Goal: Task Accomplishment & Management: Use online tool/utility

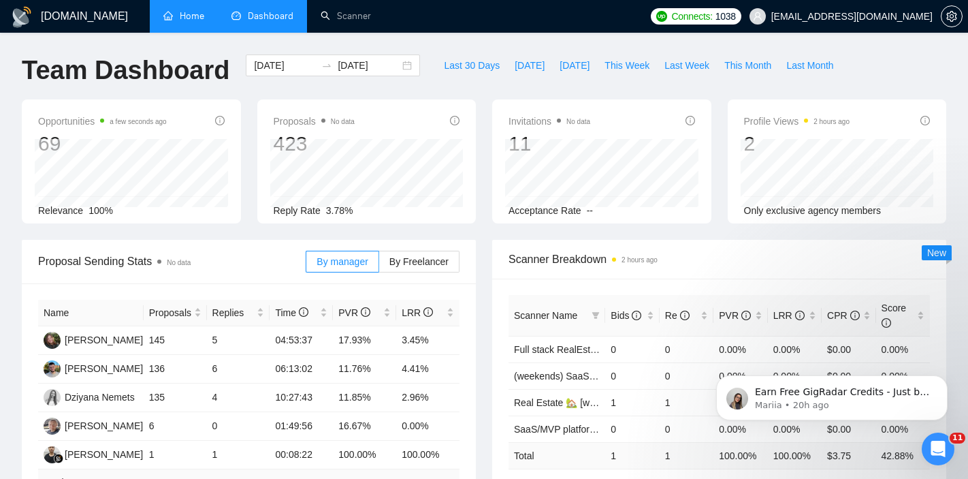
click at [187, 22] on link "Home" at bounding box center [183, 16] width 41 height 12
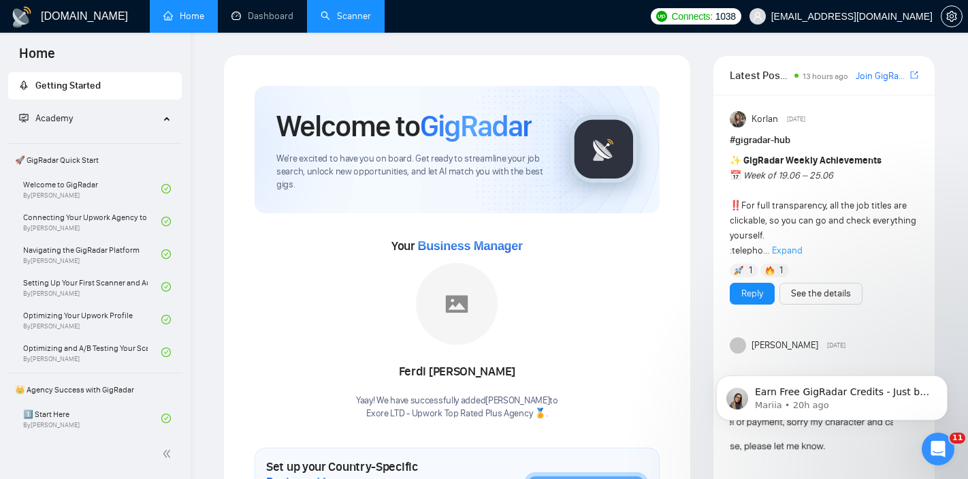
click at [324, 18] on link "Scanner" at bounding box center [346, 16] width 50 height 12
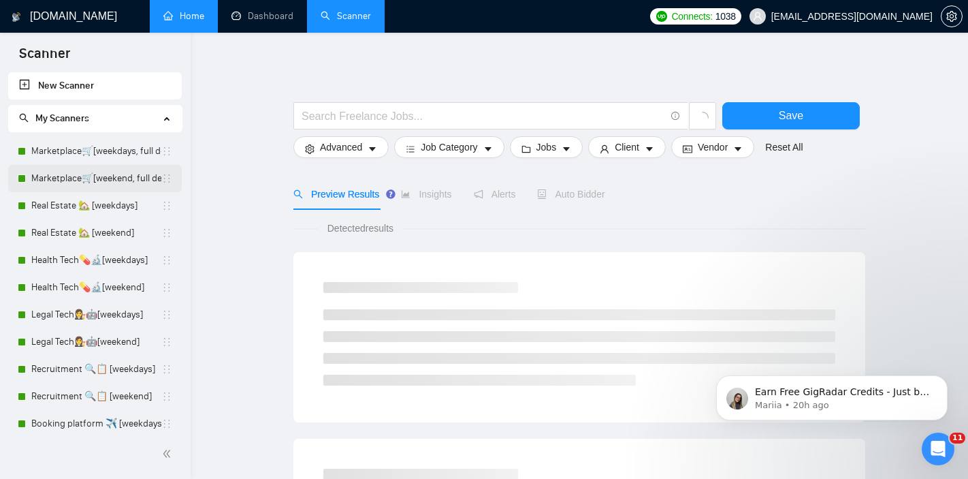
click at [74, 182] on link "Marketplace🛒[weekend, full description]" at bounding box center [96, 178] width 130 height 27
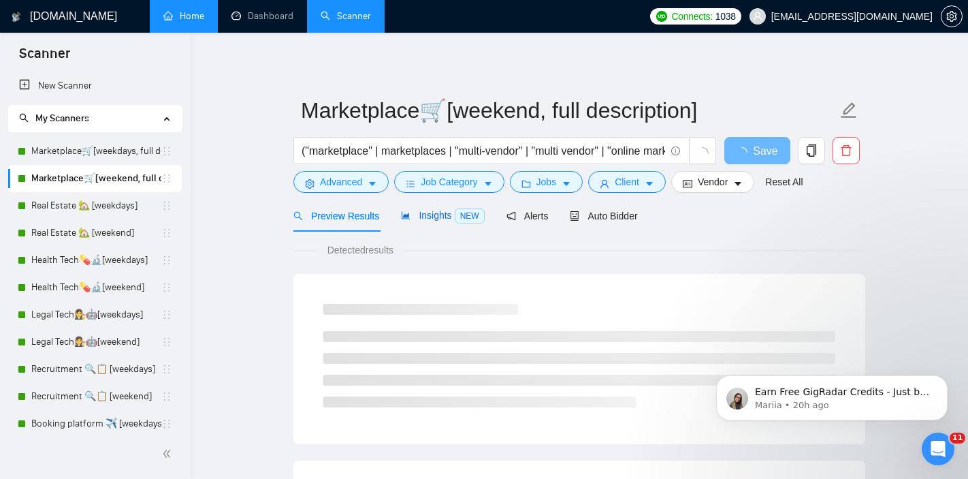
click at [449, 212] on span "Insights NEW" at bounding box center [442, 215] width 83 height 11
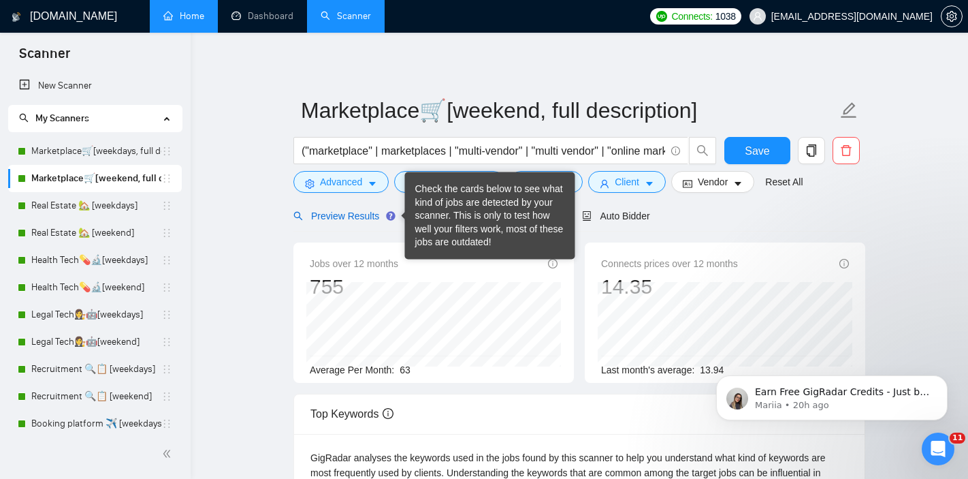
click at [360, 215] on span "Preview Results" at bounding box center [342, 215] width 98 height 11
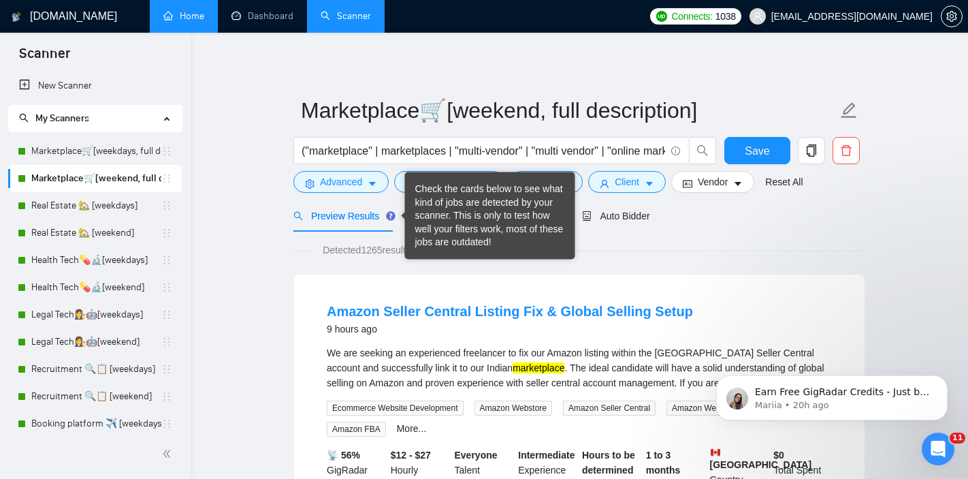
click at [425, 216] on div "Check the cards below to see what kind of jobs are detected by your scanner. Th…" at bounding box center [490, 215] width 150 height 67
click at [445, 216] on div "Check the cards below to see what kind of jobs are detected by your scanner. Th…" at bounding box center [490, 215] width 150 height 67
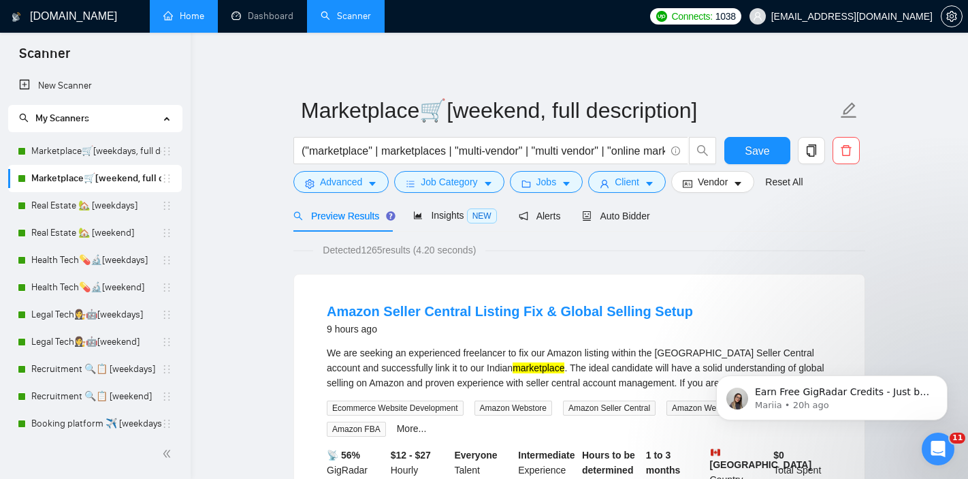
click at [447, 221] on div "Insights NEW" at bounding box center [454, 216] width 83 height 16
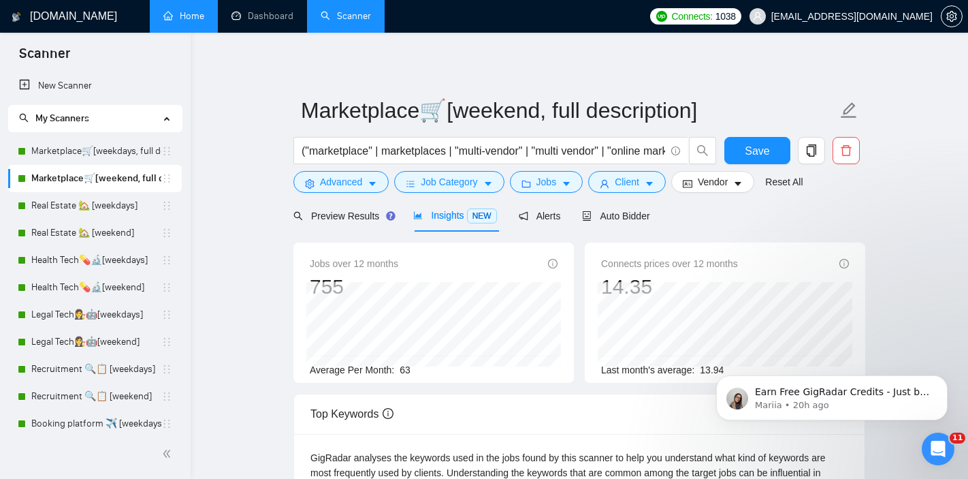
click at [305, 254] on div "Jobs over 12 months 755 Average Per Month: 63" at bounding box center [433, 312] width 280 height 140
click at [304, 253] on div "Jobs over 12 months 755 Average Per Month: 63" at bounding box center [433, 312] width 280 height 140
click at [658, 219] on div "Preview Results Insights NEW Alerts Auto Bidder" at bounding box center [579, 215] width 572 height 32
click at [628, 220] on span "Auto Bidder" at bounding box center [615, 215] width 67 height 11
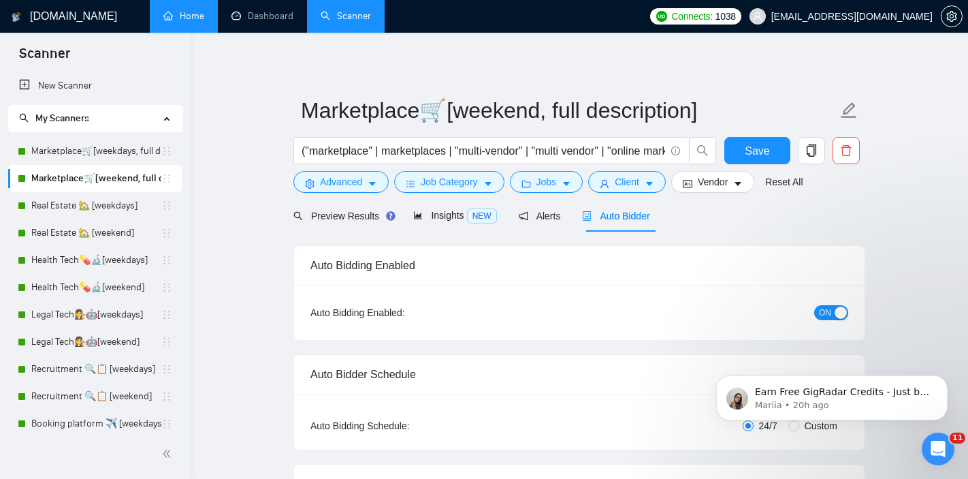
radio input "false"
radio input "true"
checkbox input "true"
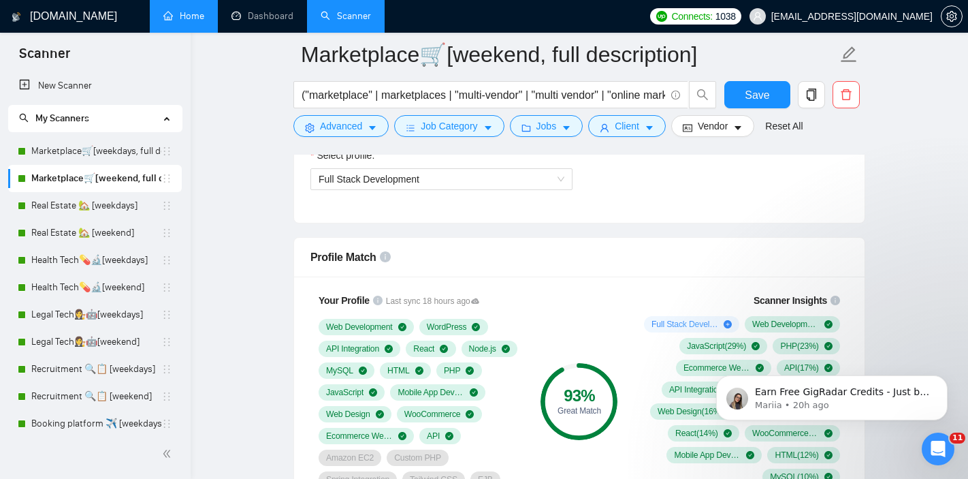
scroll to position [1033, 0]
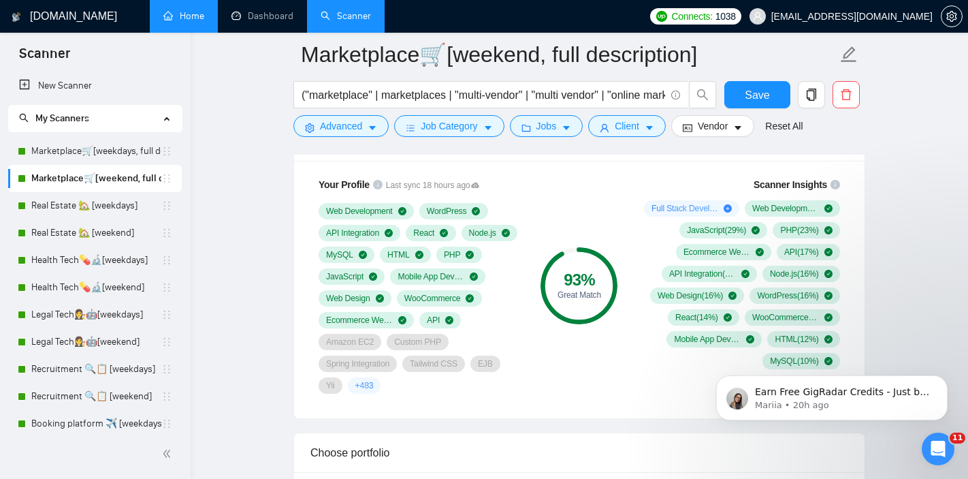
scroll to position [1079, 0]
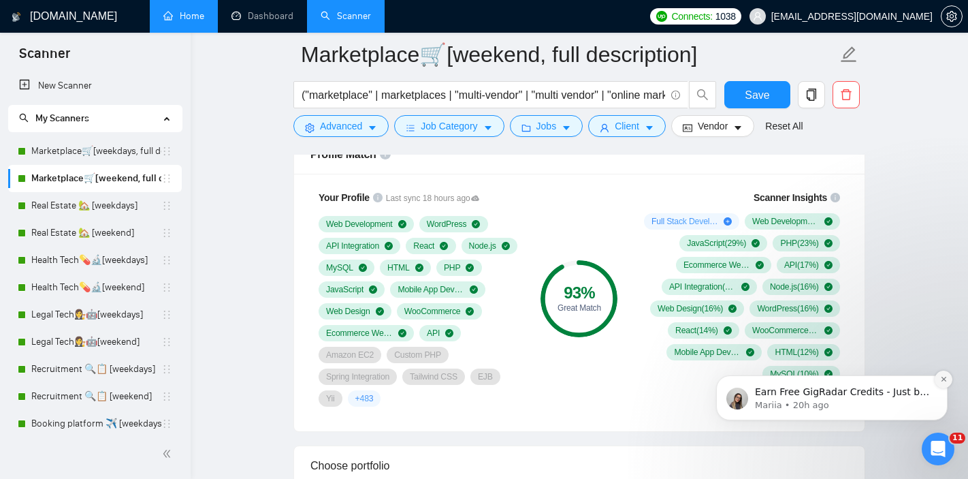
click at [944, 377] on icon "Dismiss notification" at bounding box center [943, 378] width 7 height 7
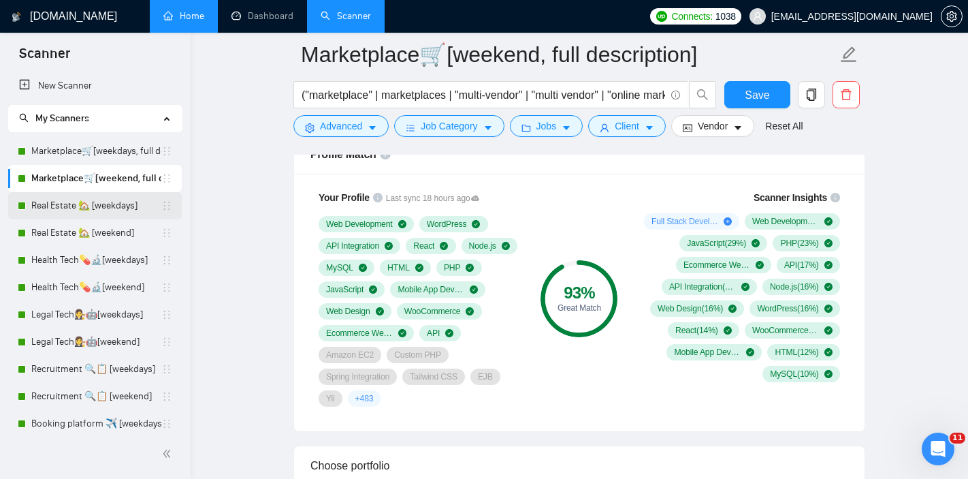
click at [74, 210] on link "Real Estate 🏡 [weekdays]" at bounding box center [96, 205] width 130 height 27
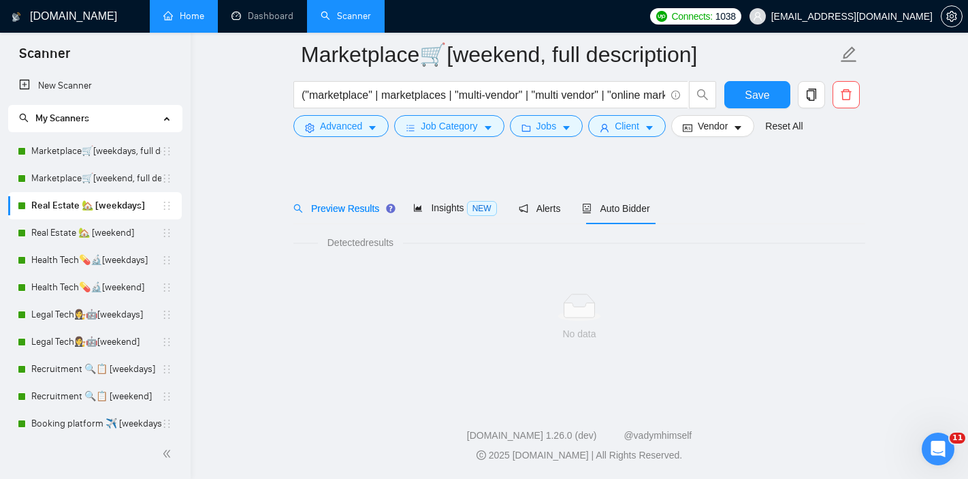
scroll to position [18, 0]
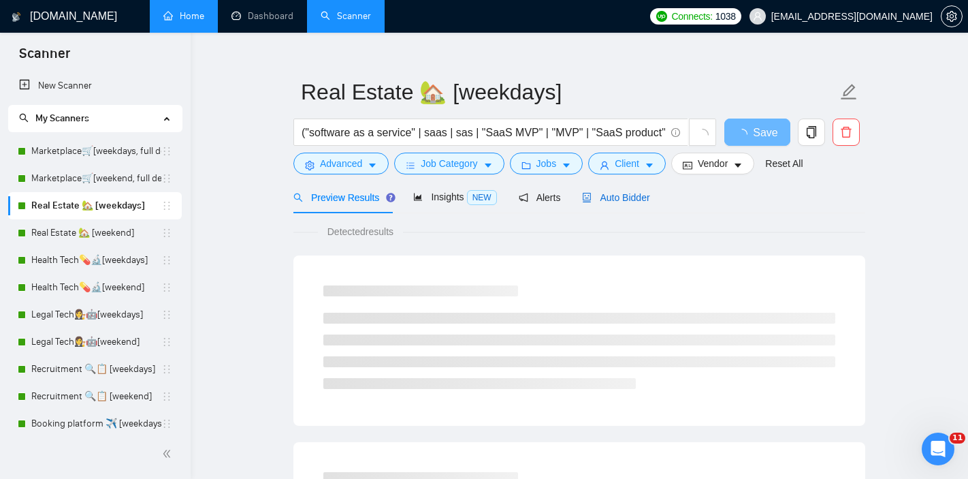
click at [635, 201] on span "Auto Bidder" at bounding box center [615, 197] width 67 height 11
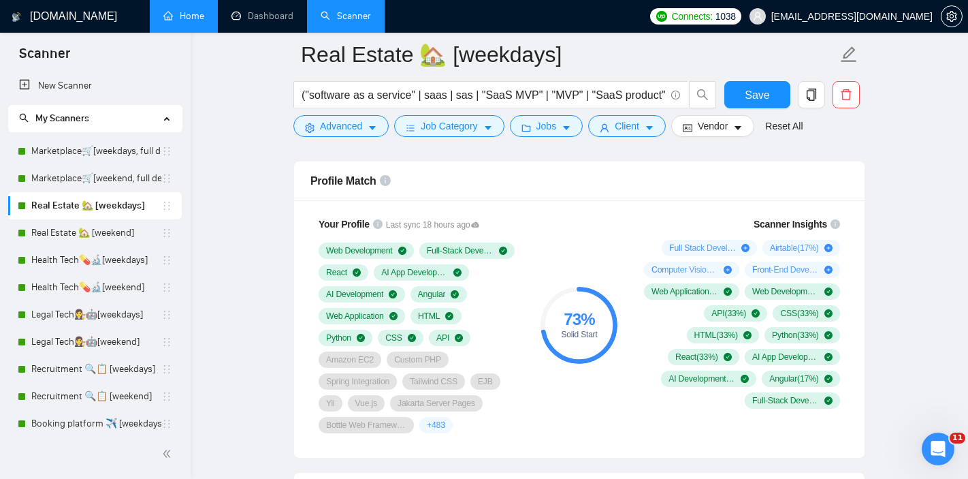
scroll to position [1052, 0]
